Goal: Task Accomplishment & Management: Use online tool/utility

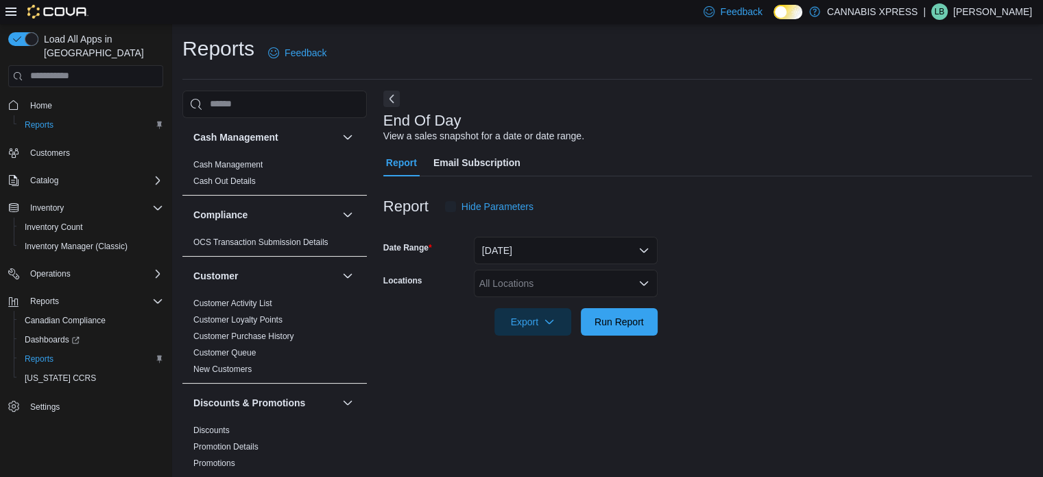
scroll to position [9, 0]
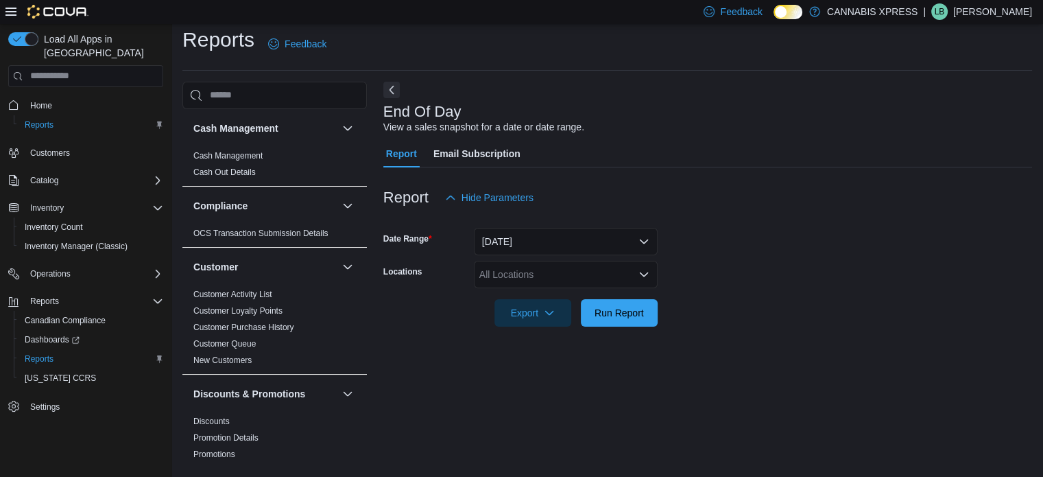
click at [522, 274] on div "All Locations" at bounding box center [566, 274] width 184 height 27
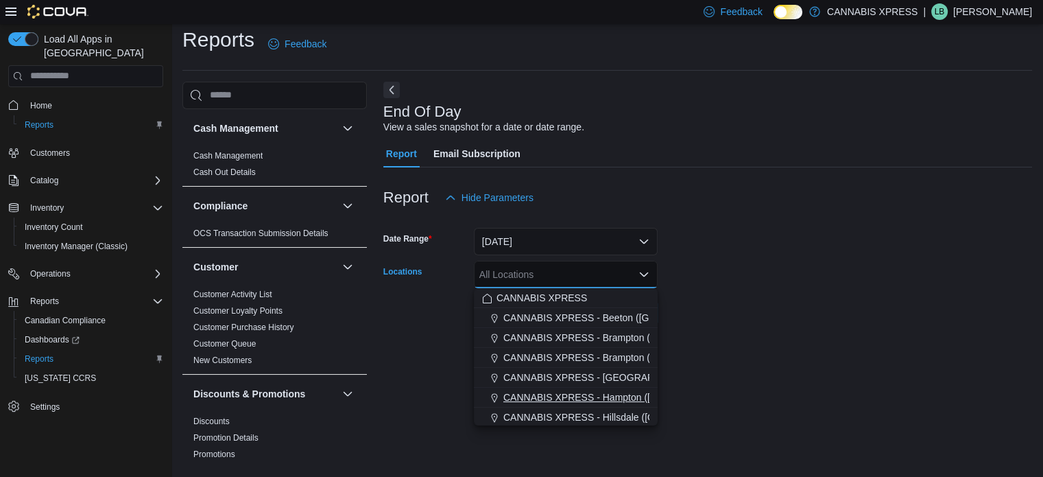
click at [584, 401] on span "CANNABIS XPRESS - Hampton ([GEOGRAPHIC_DATA])" at bounding box center [627, 397] width 247 height 14
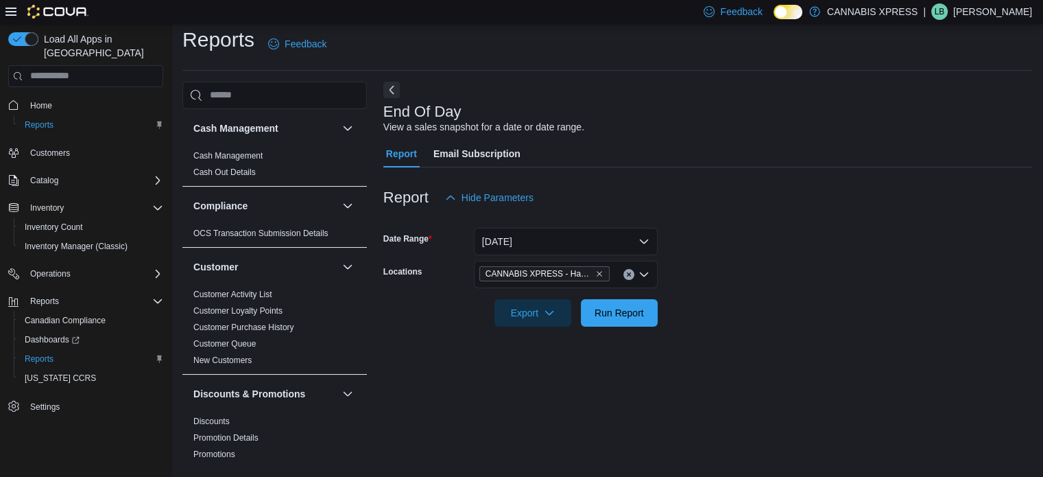
click at [789, 257] on form "Date Range [DATE] Locations CANNABIS XPRESS - [GEOGRAPHIC_DATA] ([GEOGRAPHIC_DA…" at bounding box center [707, 268] width 649 height 115
click at [604, 309] on span "Run Report" at bounding box center [619, 312] width 49 height 14
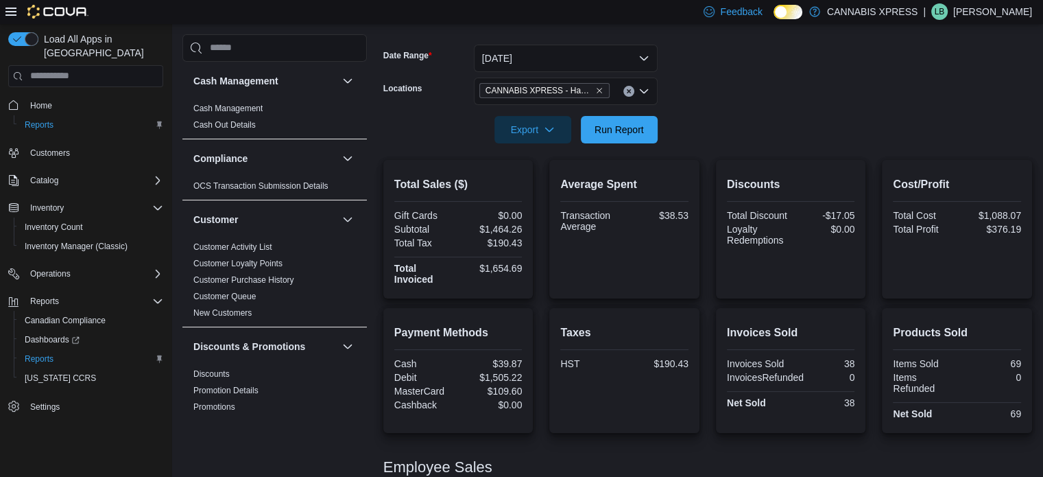
scroll to position [193, 0]
